Goal: Task Accomplishment & Management: Manage account settings

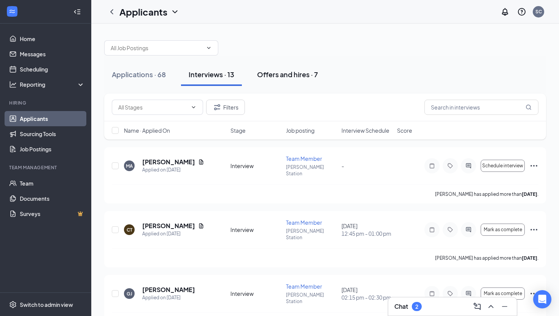
click at [294, 76] on div "Offers and hires · 7" at bounding box center [287, 75] width 61 height 10
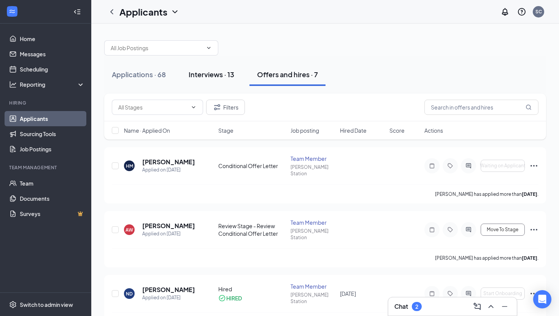
click at [220, 70] on div "Interviews · 13" at bounding box center [212, 75] width 46 height 10
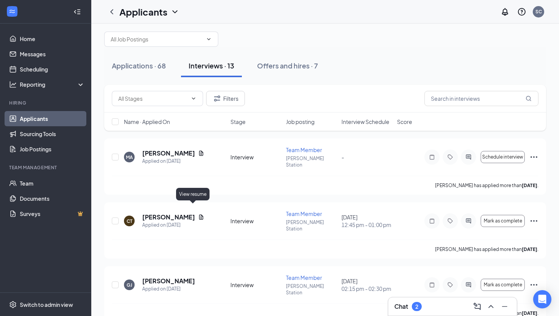
scroll to position [11, 0]
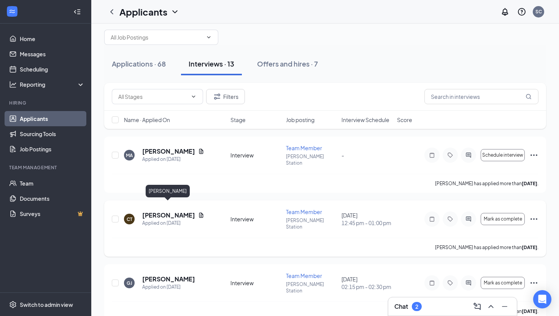
click at [167, 211] on h5 "[PERSON_NAME]" at bounding box center [168, 215] width 53 height 8
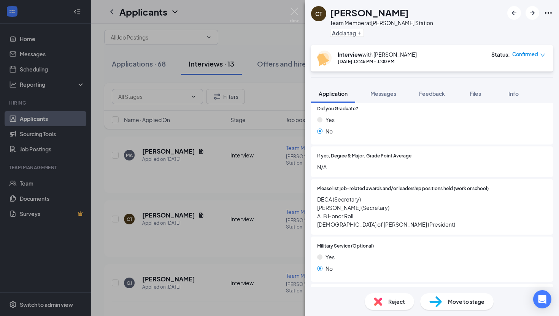
scroll to position [802, 0]
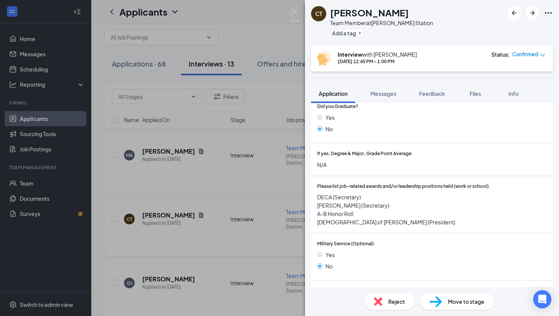
click at [206, 215] on div "CT [PERSON_NAME] Team Member at [PERSON_NAME][GEOGRAPHIC_DATA] Add a tag Interv…" at bounding box center [279, 158] width 559 height 316
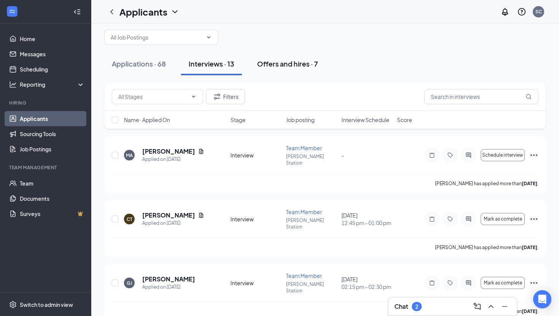
click at [279, 67] on div "Offers and hires · 7" at bounding box center [287, 64] width 61 height 10
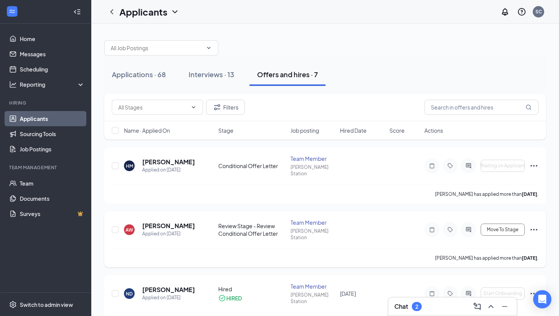
scroll to position [2, 0]
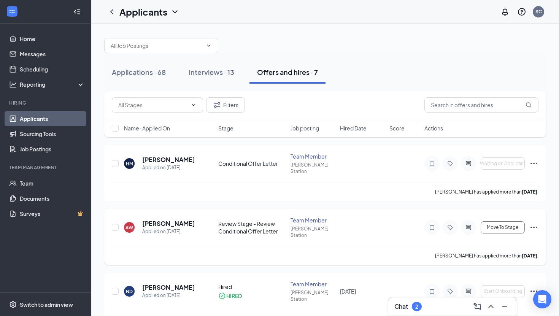
click at [249, 220] on div "Review Stage - Review Conditional Offer Letter" at bounding box center [251, 227] width 67 height 15
click at [398, 228] on div "AW [PERSON_NAME] Applied on [DATE] Review Stage - Review Conditional Offer Lett…" at bounding box center [325, 231] width 427 height 30
click at [537, 223] on icon "Ellipses" at bounding box center [533, 227] width 9 height 9
click at [369, 224] on div "AW [PERSON_NAME] Applied on [DATE] Review Stage - Review Conditional Offer Lett…" at bounding box center [325, 231] width 427 height 30
click at [492, 225] on span "Move To Stage" at bounding box center [503, 227] width 32 height 5
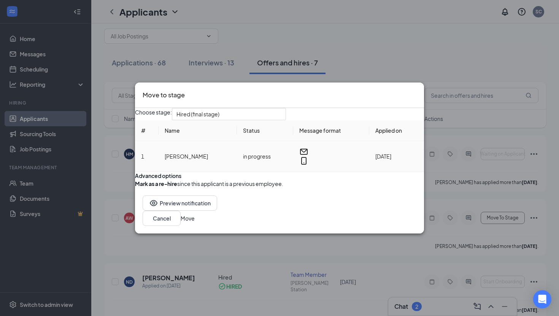
scroll to position [14, 0]
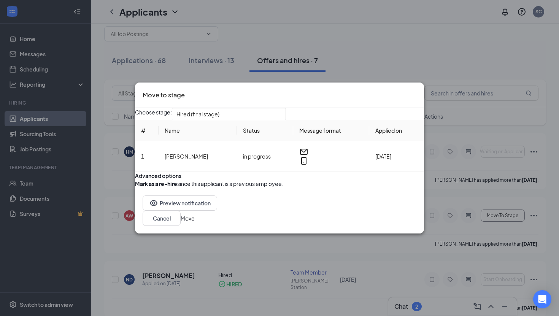
click at [416, 90] on icon "Cross" at bounding box center [416, 90] width 0 height 0
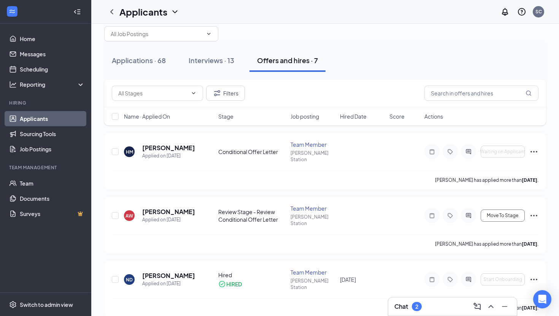
click at [292, 60] on div "Offers and hires · 7" at bounding box center [287, 61] width 61 height 10
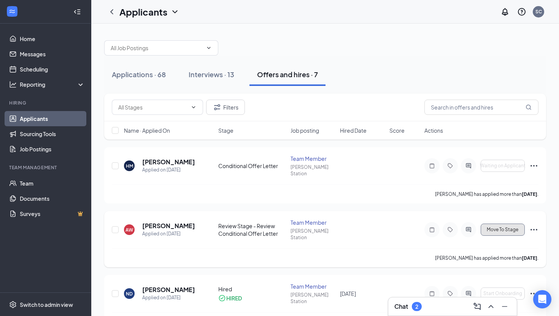
click at [505, 227] on span "Move To Stage" at bounding box center [503, 229] width 32 height 5
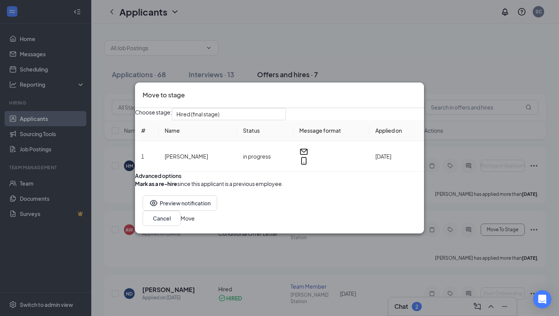
click at [195, 222] on button "Move" at bounding box center [188, 218] width 14 height 8
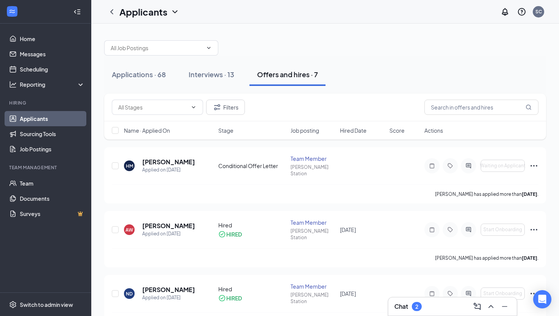
click at [422, 311] on div "Chat 2" at bounding box center [452, 306] width 116 height 12
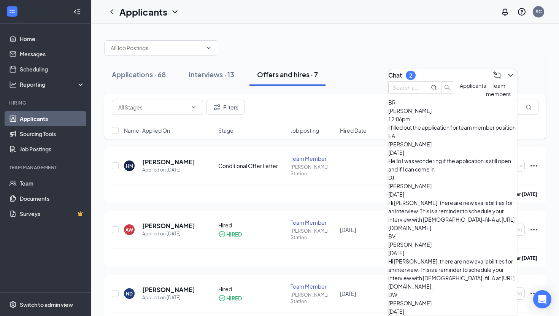
click at [432, 148] on span "[PERSON_NAME]" at bounding box center [409, 144] width 43 height 7
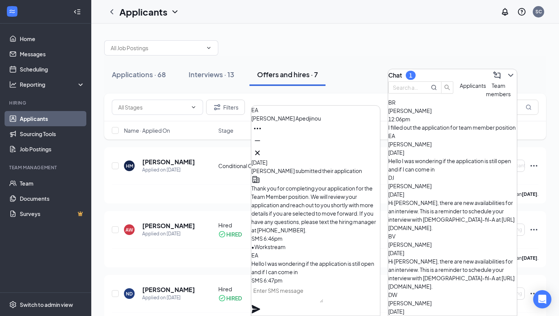
click at [435, 132] on div "I filled out the application for team member position" at bounding box center [452, 127] width 129 height 8
click at [447, 165] on div "Hello I was wondering if the application is still open and if I can come in" at bounding box center [452, 165] width 129 height 17
click at [148, 74] on div "Applications · 68" at bounding box center [139, 75] width 54 height 10
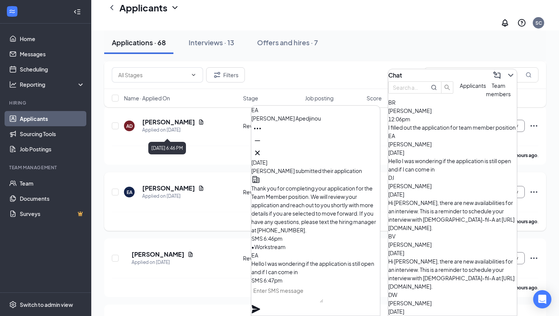
scroll to position [446, 0]
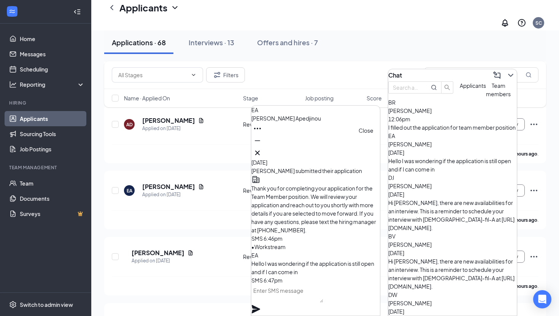
click at [260, 151] on icon "Cross" at bounding box center [257, 153] width 5 height 5
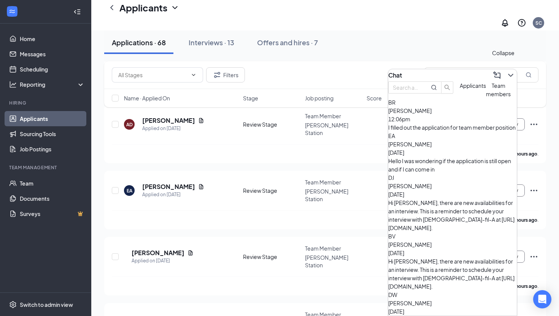
click at [506, 72] on icon "ChevronDown" at bounding box center [510, 75] width 9 height 9
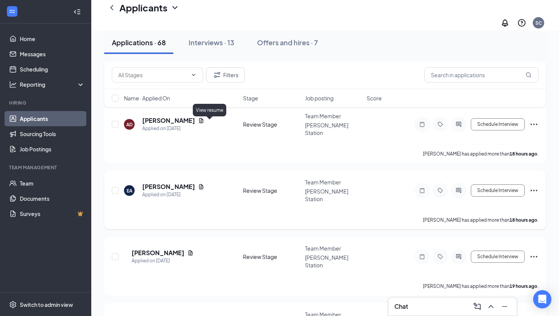
click at [204, 184] on icon "Document" at bounding box center [201, 187] width 6 height 6
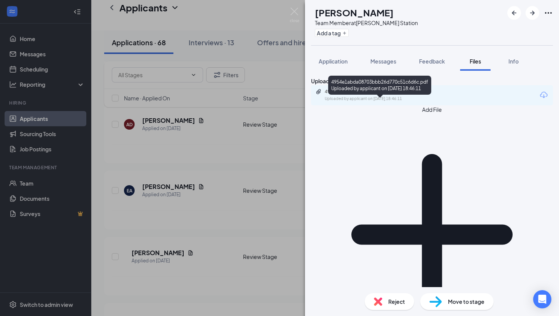
click at [343, 102] on div "4954e1abda08703bbb26d770c51c6d6c.pdf Uploaded by applicant on [DATE] 18:46:11" at bounding box center [377, 95] width 123 height 13
click at [370, 95] on div "4954e1abda08703bbb26d770c51c6d6c.pdf" at bounding box center [378, 92] width 106 height 6
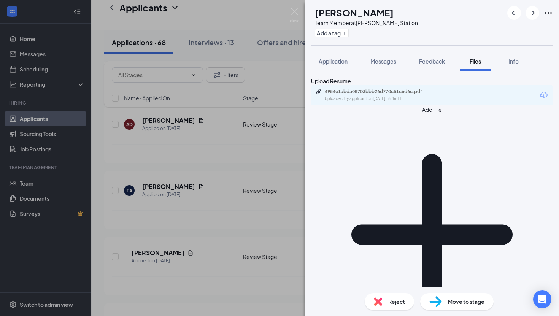
click at [268, 152] on div "[PERSON_NAME]-[PERSON_NAME] Team Member at [PERSON_NAME][GEOGRAPHIC_DATA] Add a…" at bounding box center [279, 158] width 559 height 316
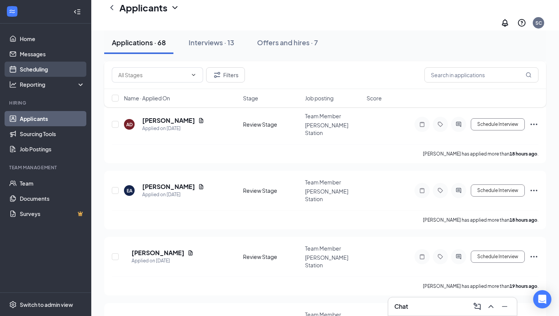
click at [53, 70] on link "Scheduling" at bounding box center [52, 69] width 65 height 15
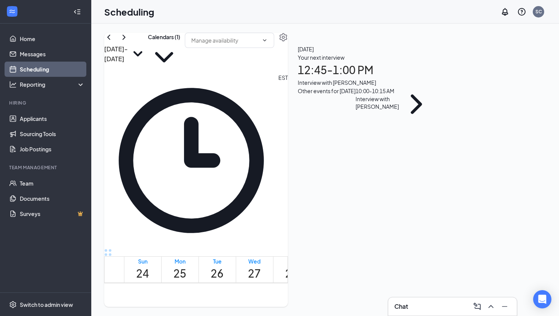
scroll to position [937, 0]
click at [148, 54] on icon "SmallChevronDown" at bounding box center [138, 54] width 20 height 20
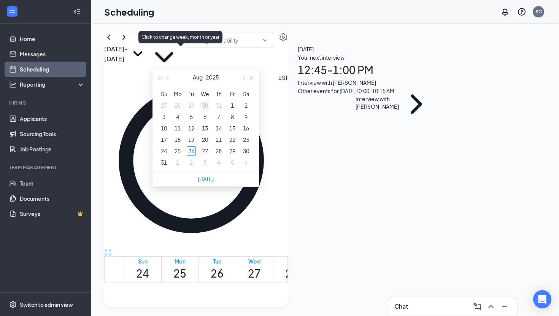
type input "[DATE]"
click at [243, 78] on span "button" at bounding box center [243, 78] width 4 height 4
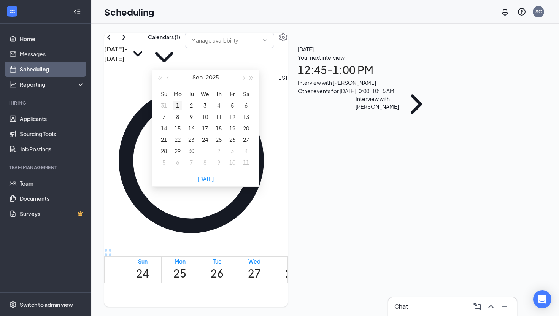
click at [179, 103] on div "1" at bounding box center [177, 105] width 9 height 9
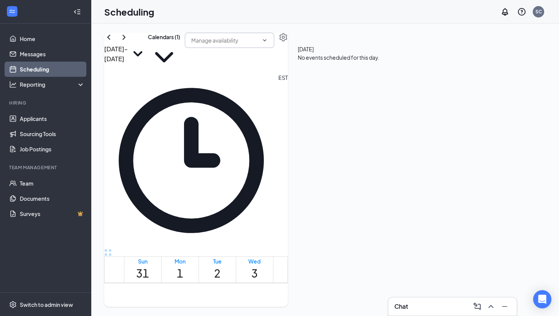
click at [274, 48] on span at bounding box center [229, 40] width 89 height 15
click at [260, 33] on div "[DATE] - [DATE] Calendars (1) EST Sun 31 Mon 1 Tue 2 Wed 3 Thu 4 Fri 5 Sat 6 12…" at bounding box center [196, 170] width 184 height 274
click at [148, 52] on icon "SmallChevronDown" at bounding box center [138, 54] width 20 height 20
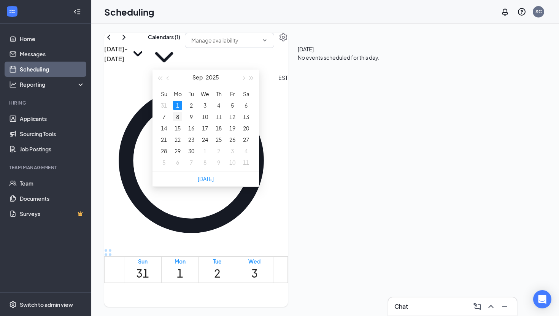
type input "[DATE]"
click at [176, 117] on div "8" at bounding box center [177, 116] width 9 height 9
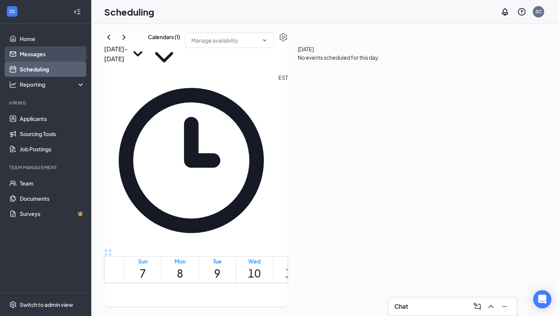
scroll to position [254, 0]
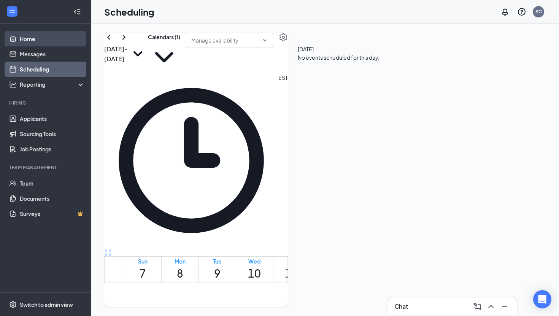
click at [21, 35] on link "Home" at bounding box center [52, 38] width 65 height 15
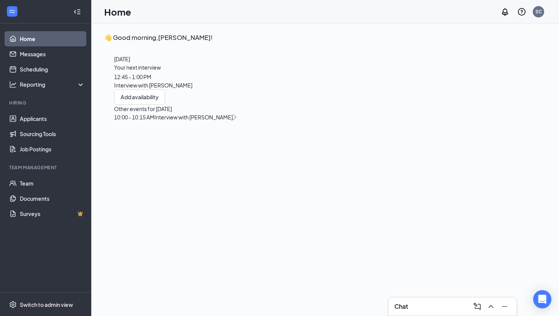
click at [161, 71] on span "Your next interview" at bounding box center [137, 67] width 47 height 7
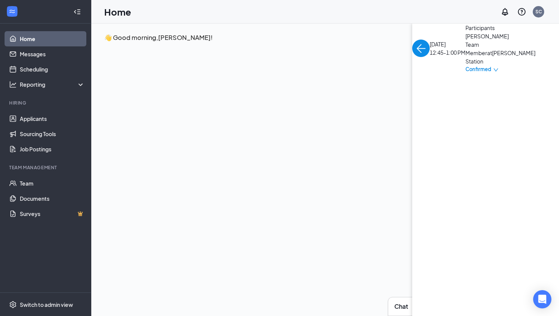
scroll to position [3, 0]
